Goal: Transaction & Acquisition: Book appointment/travel/reservation

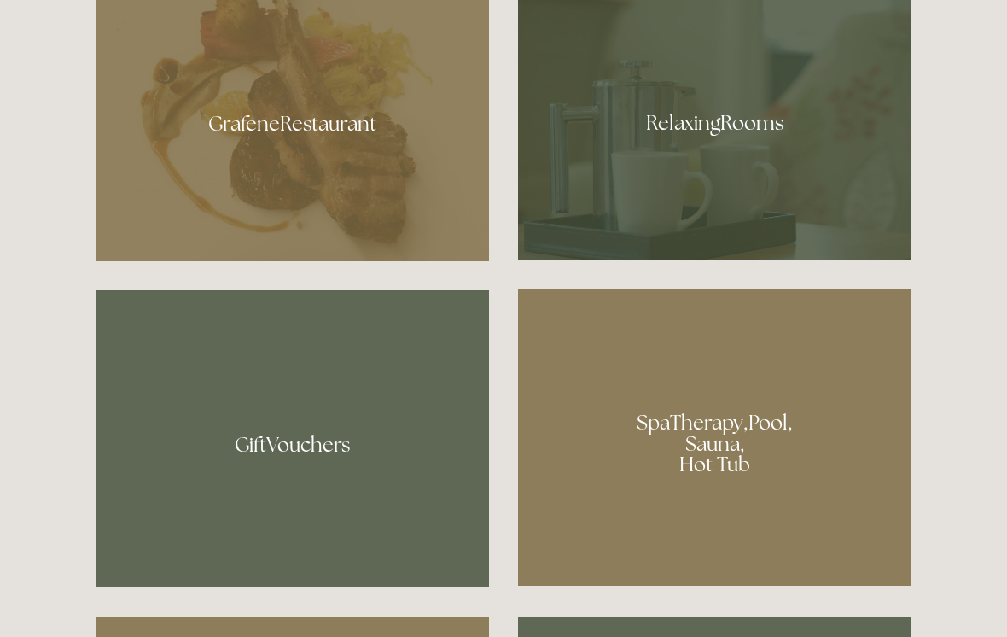
scroll to position [1085, 0]
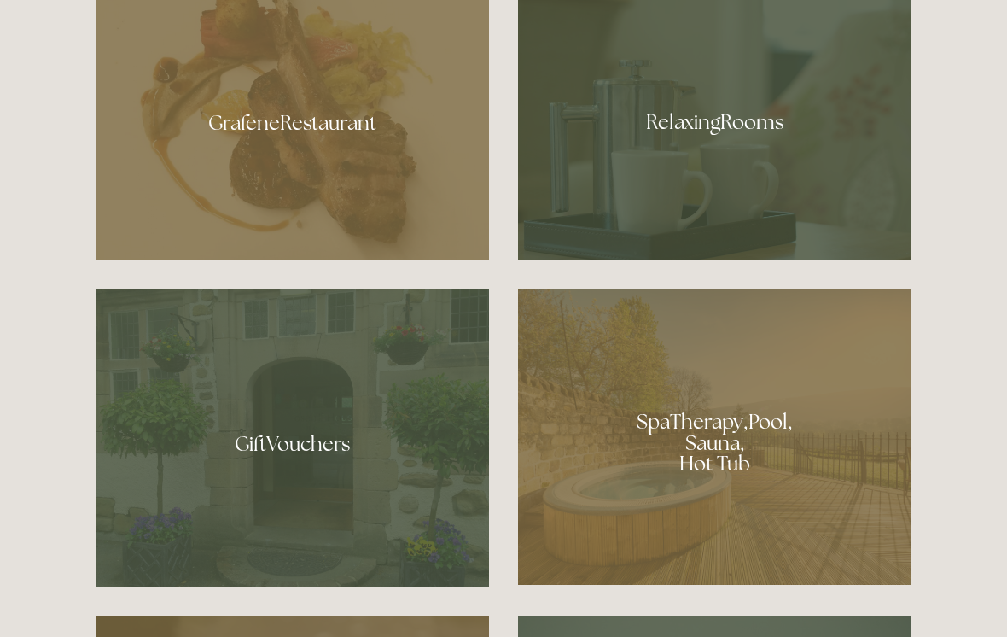
click at [743, 472] on div at bounding box center [714, 436] width 393 height 296
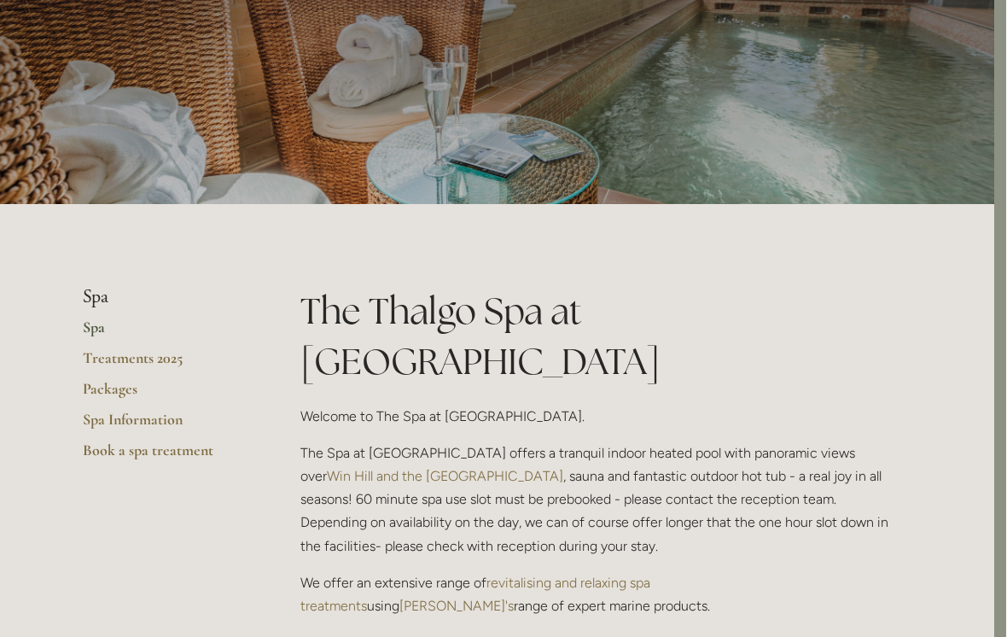
scroll to position [155, 12]
click at [117, 393] on link "Packages" at bounding box center [165, 393] width 163 height 31
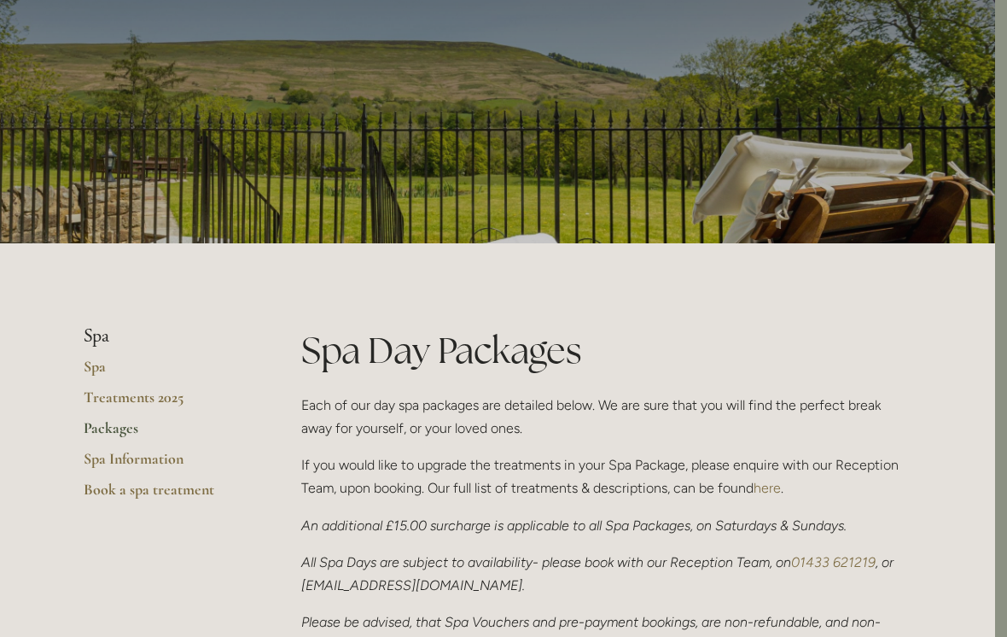
scroll to position [0, 12]
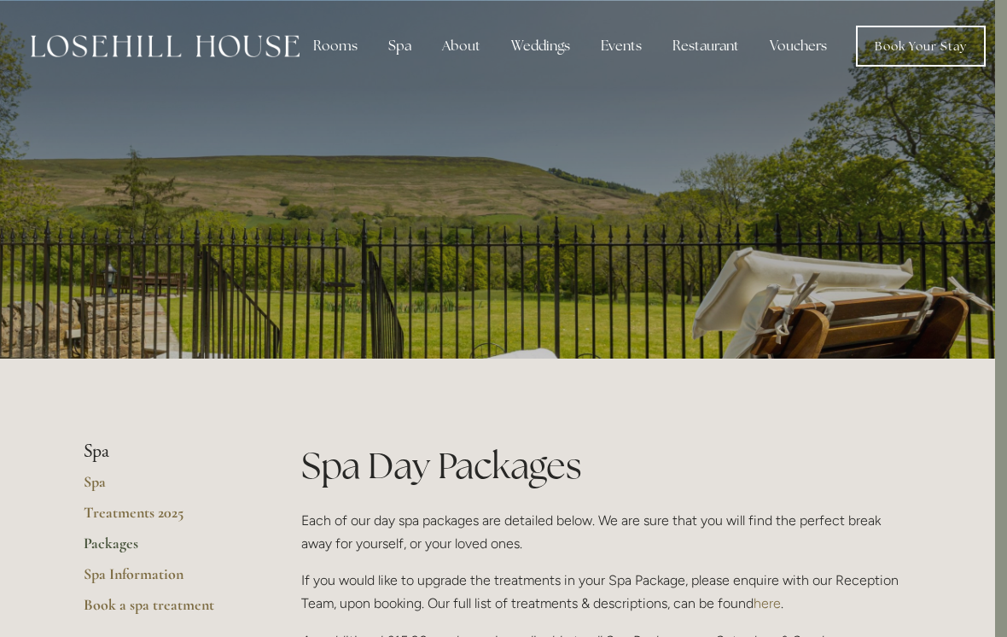
click at [335, 49] on div "Rooms" at bounding box center [336, 46] width 72 height 34
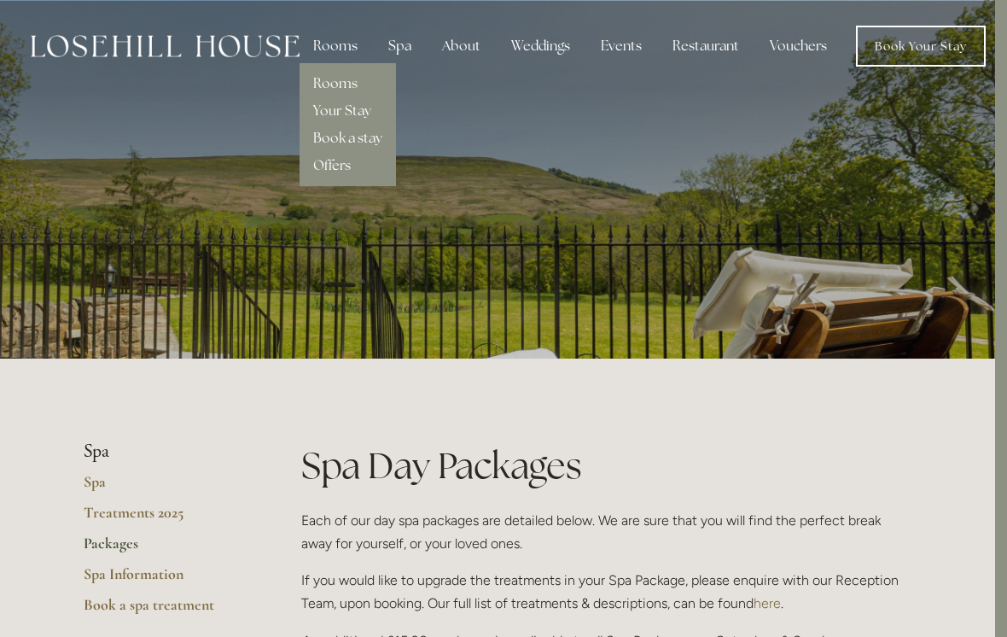
click at [341, 167] on link "Offers" at bounding box center [332, 165] width 38 height 18
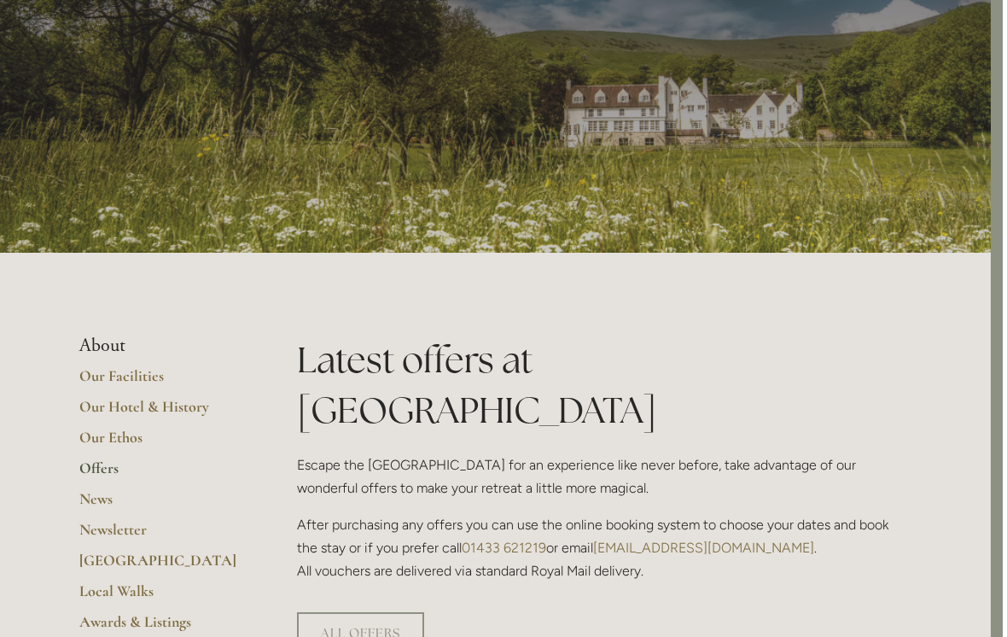
scroll to position [0, 12]
